Goal: Task Accomplishment & Management: Manage account settings

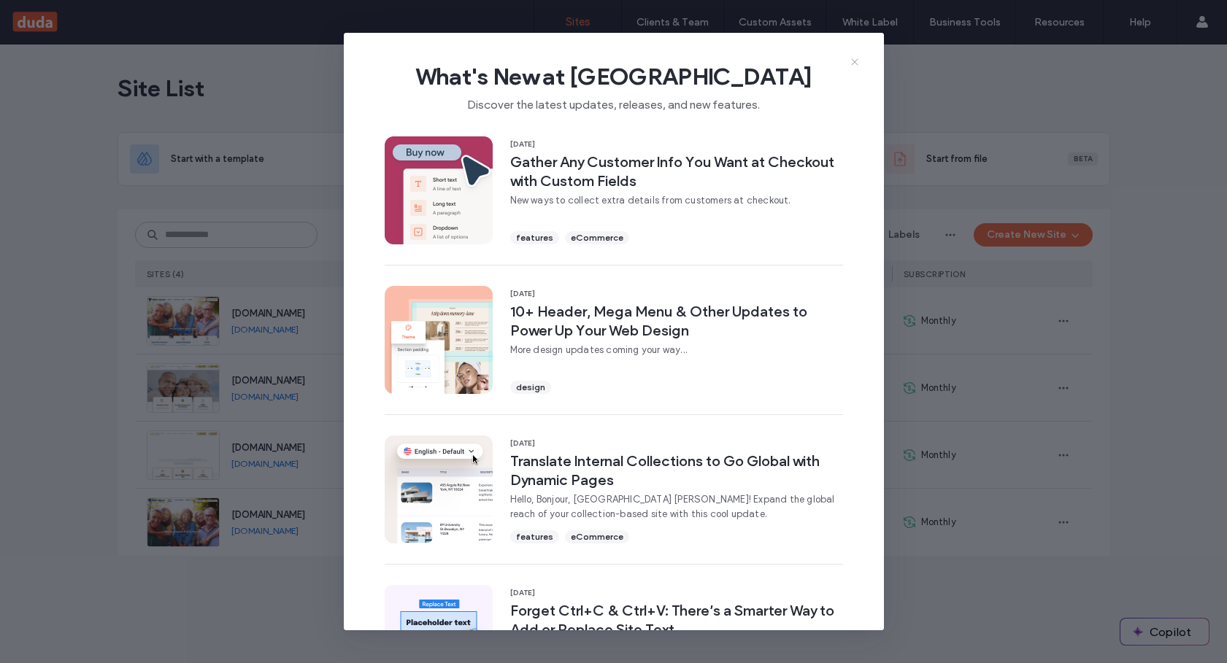
click at [856, 66] on icon at bounding box center [855, 62] width 12 height 12
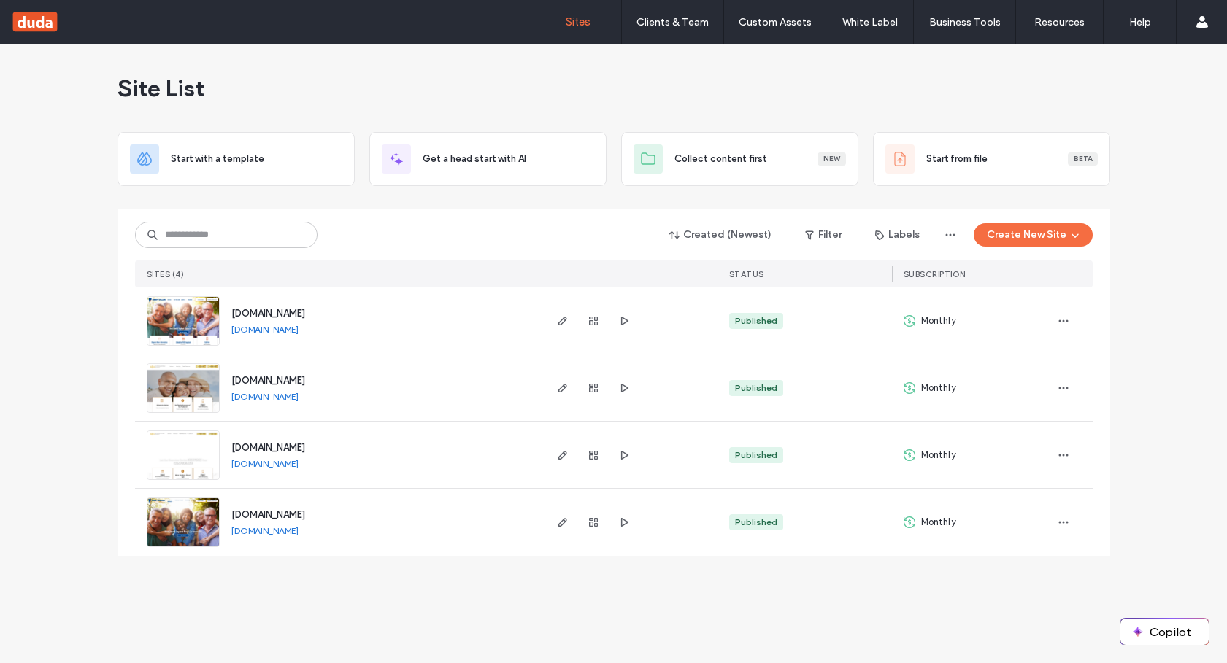
click at [287, 445] on span "www.riverviewdentalboutique.com" at bounding box center [268, 447] width 74 height 11
